Goal: Task Accomplishment & Management: Use online tool/utility

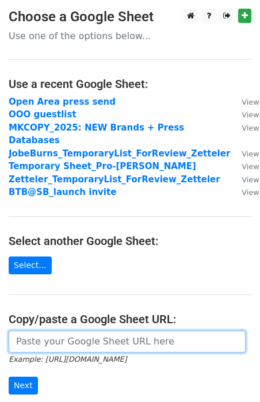
click at [36, 332] on input "url" at bounding box center [127, 341] width 237 height 22
paste input "https://docs.google.com/spreadsheets/d/1l7mHrzWG1zdLmsgK-DbuMbEWV77CMj9EFN_NoKa…"
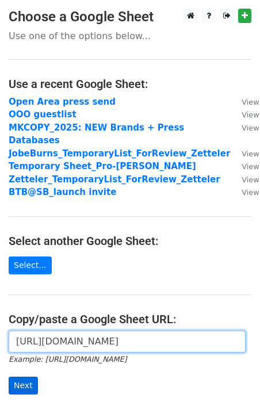
type input "https://docs.google.com/spreadsheets/d/1l7mHrzWG1zdLmsgK-DbuMbEWV77CMj9EFN_NoKa…"
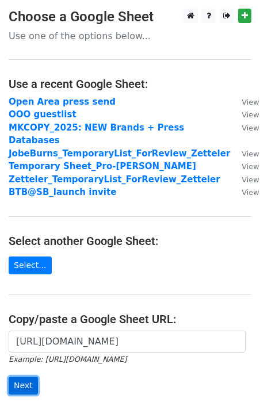
click at [26, 376] on input "Next" at bounding box center [23, 385] width 29 height 18
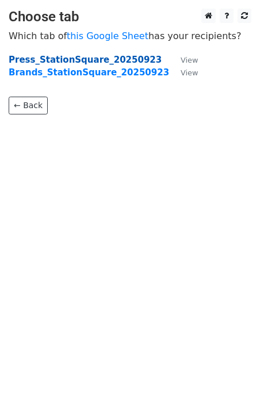
click at [71, 58] on strong "Press_StationSquare_20250923" at bounding box center [85, 60] width 153 height 10
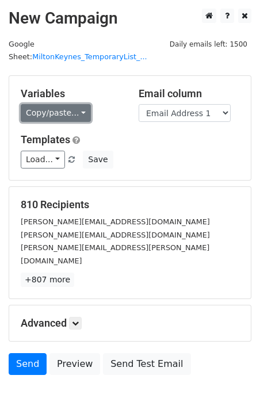
click at [70, 104] on link "Copy/paste..." at bounding box center [56, 113] width 70 height 18
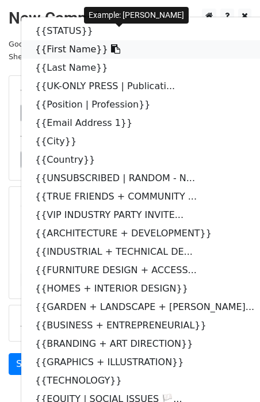
click at [64, 40] on link "{{First Name}}" at bounding box center [150, 49] width 259 height 18
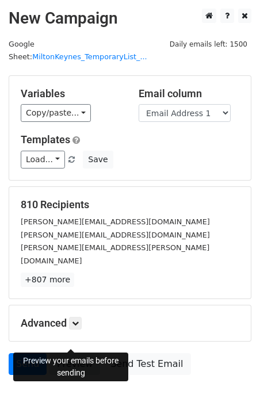
click at [85, 353] on link "Preview" at bounding box center [74, 364] width 51 height 22
click at [87, 353] on link "Preview" at bounding box center [74, 364] width 51 height 22
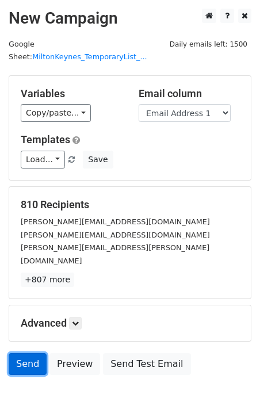
click at [25, 353] on link "Send" at bounding box center [28, 364] width 38 height 22
